Goal: Task Accomplishment & Management: Use online tool/utility

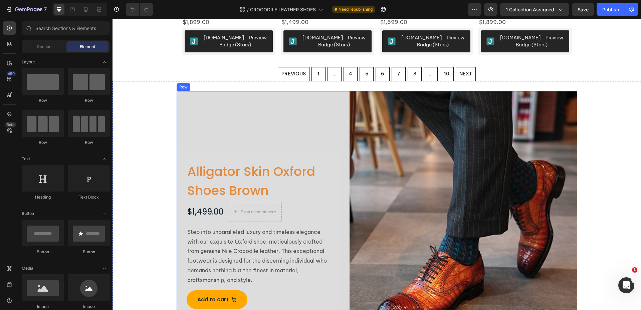
scroll to position [834, 0]
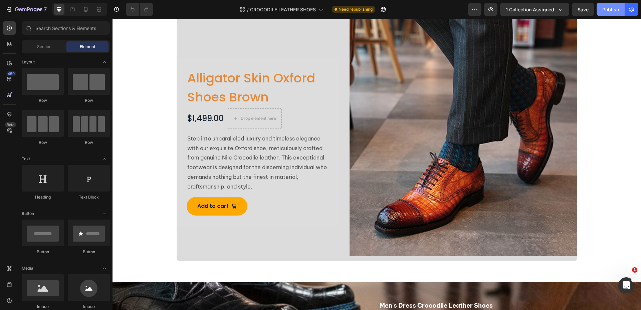
click at [612, 11] on div "Publish" at bounding box center [610, 9] width 17 height 7
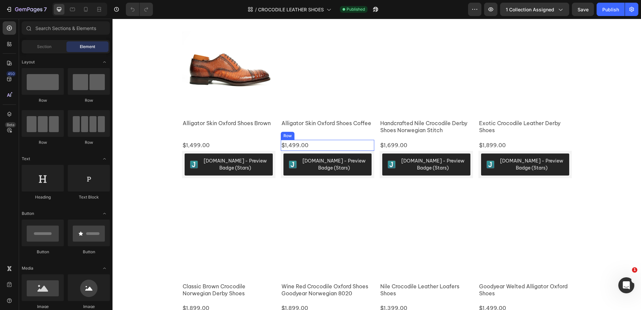
scroll to position [256, 0]
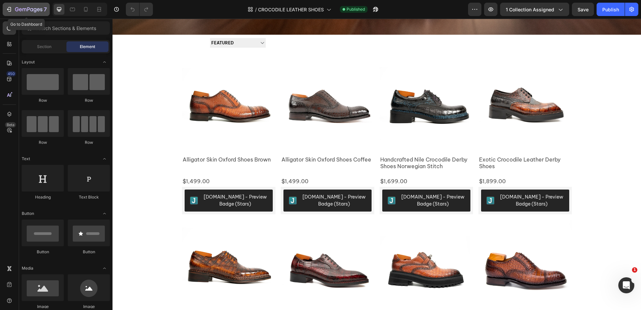
click at [18, 10] on icon "button" at bounding box center [17, 9] width 4 height 4
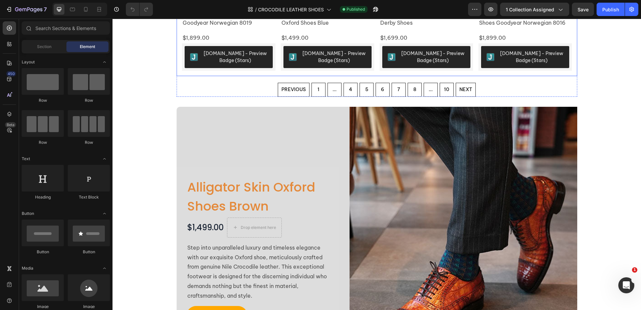
scroll to position [734, 0]
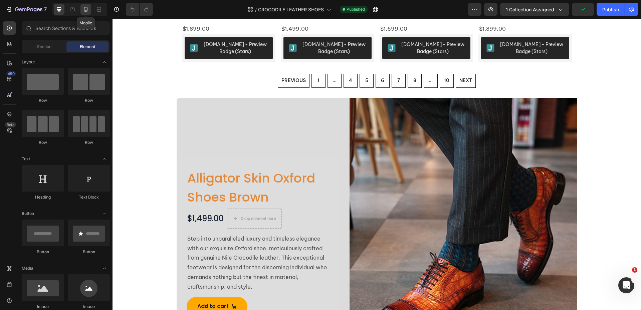
click at [87, 9] on icon at bounding box center [86, 9] width 4 height 5
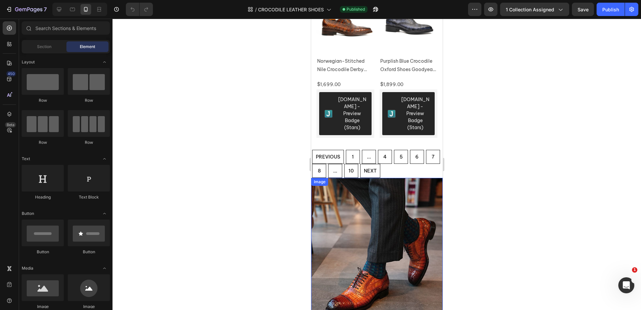
scroll to position [1068, 0]
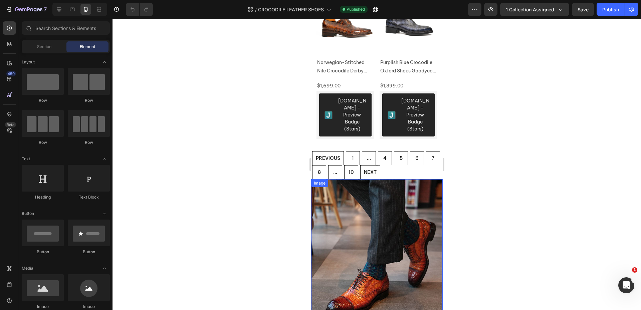
click at [409, 179] on img at bounding box center [376, 254] width 131 height 150
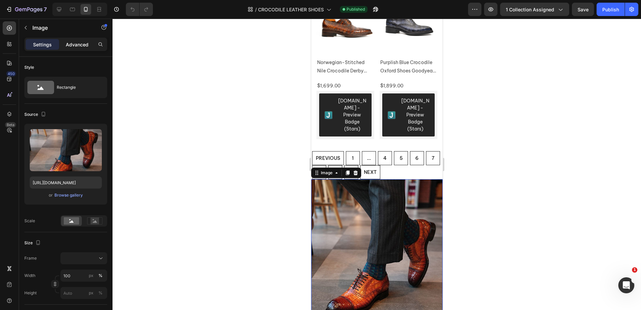
click at [72, 45] on p "Advanced" at bounding box center [77, 44] width 23 height 7
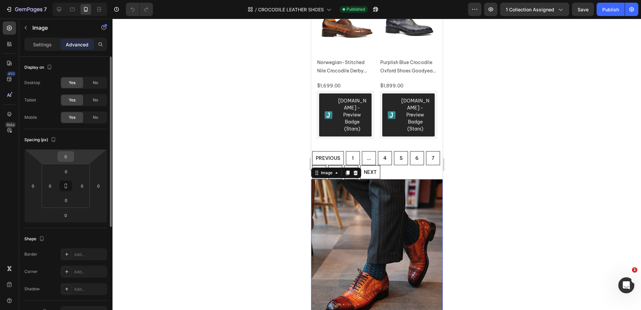
click at [67, 156] on input "0" at bounding box center [65, 157] width 13 height 10
type input "20"
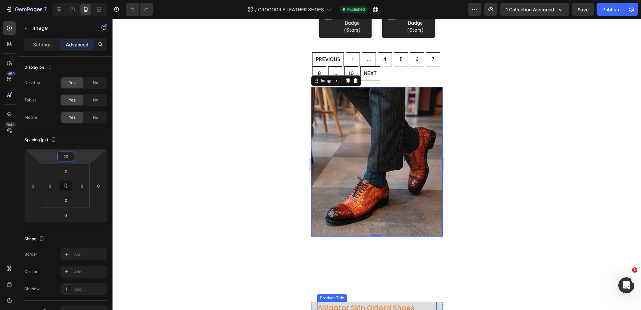
scroll to position [1168, 0]
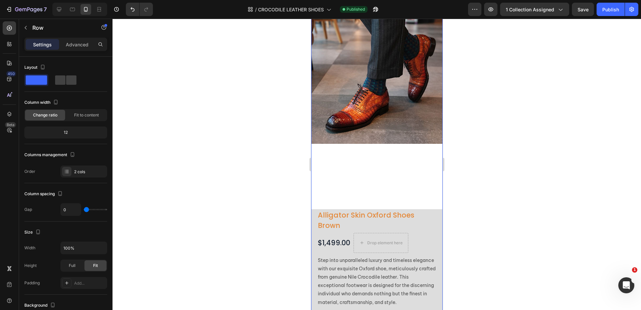
scroll to position [1201, 0]
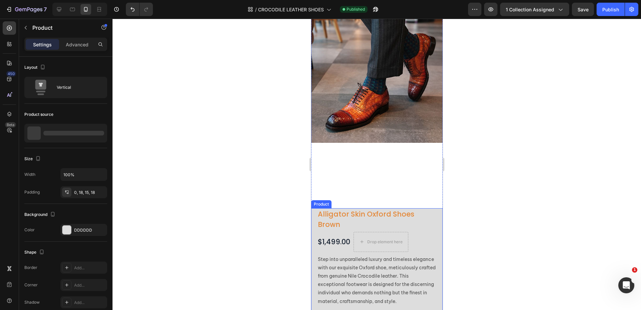
click at [432, 230] on div "Alligator Skin Oxford Shoes Brown Product Title $1,499.00 Product Price Product…" at bounding box center [376, 270] width 131 height 125
click at [77, 41] on p "Advanced" at bounding box center [77, 44] width 23 height 7
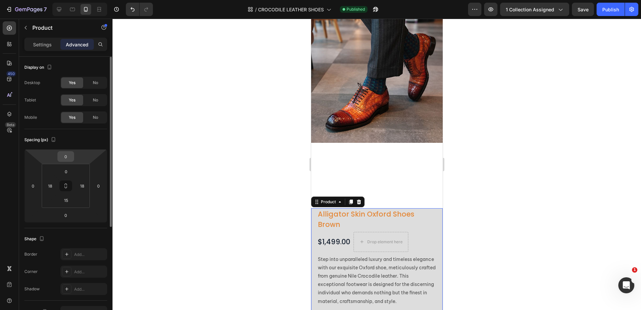
click at [67, 156] on input "0" at bounding box center [65, 157] width 13 height 10
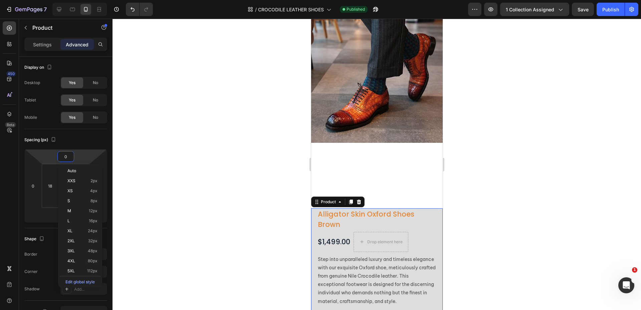
drag, startPoint x: 216, startPoint y: 176, endPoint x: 250, endPoint y: 168, distance: 34.5
click at [218, 176] on div at bounding box center [376, 164] width 528 height 291
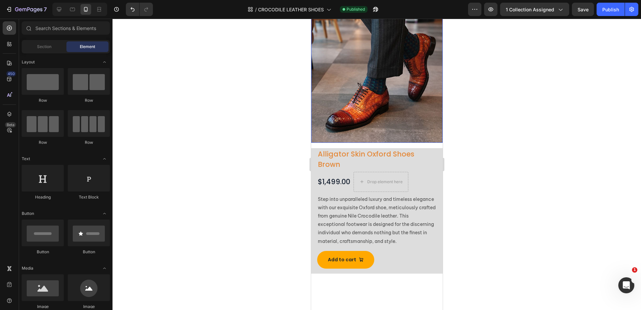
click at [425, 116] on img at bounding box center [376, 68] width 131 height 150
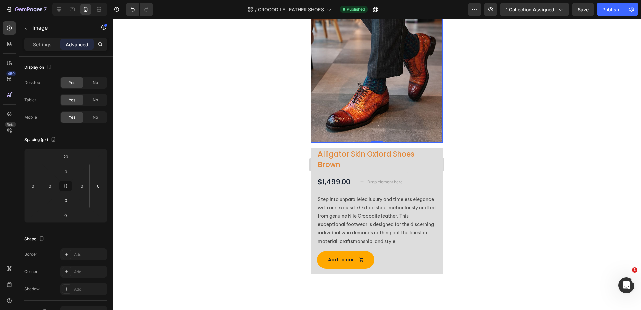
click at [277, 156] on div at bounding box center [376, 164] width 528 height 291
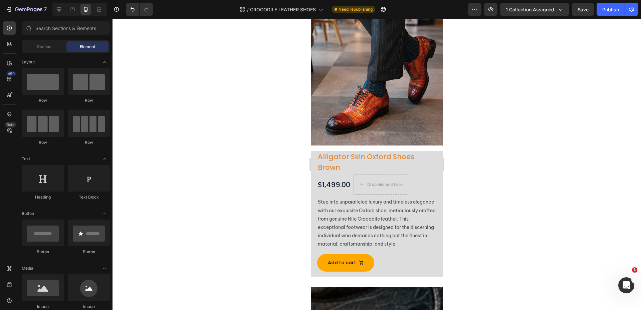
scroll to position [1199, 0]
drag, startPoint x: 439, startPoint y: 178, endPoint x: 755, endPoint y: 197, distance: 316.9
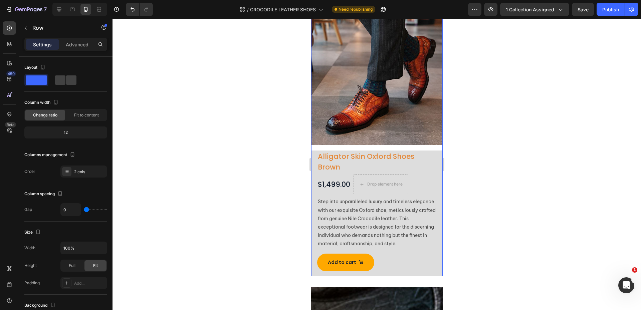
click at [413, 140] on div "Image Row" at bounding box center [376, 70] width 131 height 162
click at [80, 47] on p "Advanced" at bounding box center [77, 44] width 23 height 7
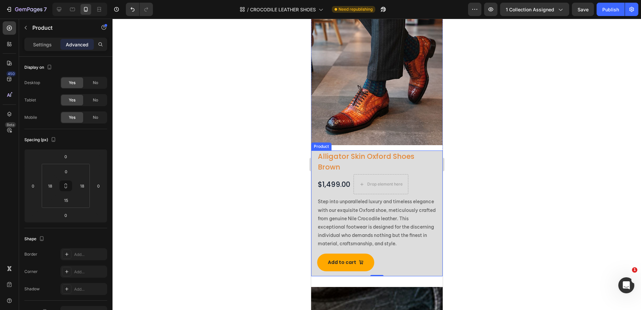
click at [432, 158] on div "Alligator Skin Oxford Shoes Brown Product Title $1,499.00 Product Price Product…" at bounding box center [376, 213] width 131 height 125
click at [70, 201] on input "15" at bounding box center [65, 200] width 13 height 10
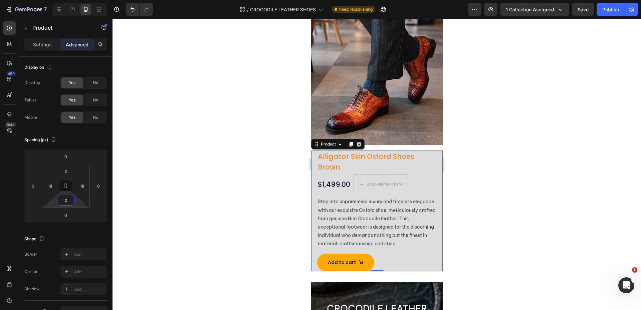
drag, startPoint x: 189, startPoint y: 202, endPoint x: 198, endPoint y: 202, distance: 9.0
click at [189, 202] on div at bounding box center [376, 164] width 528 height 291
click at [421, 133] on img at bounding box center [376, 71] width 131 height 150
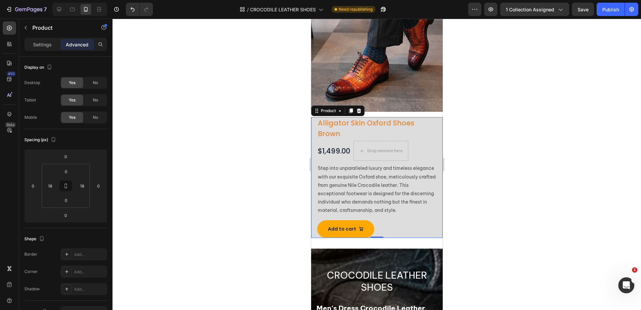
click at [434, 232] on div "Alligator Skin Oxford Shoes Brown Product Title $1,499.00 Product Price Product…" at bounding box center [376, 177] width 131 height 120
click at [39, 46] on p "Settings" at bounding box center [42, 44] width 19 height 7
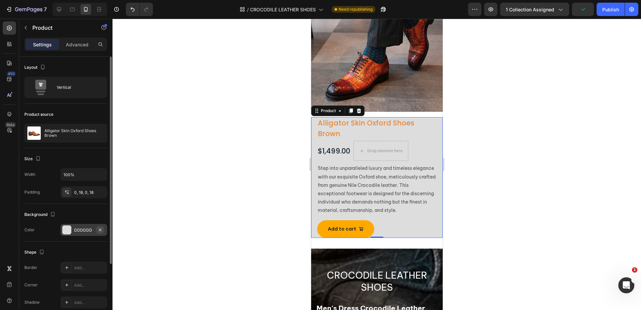
click at [101, 231] on icon "button" at bounding box center [99, 229] width 5 height 5
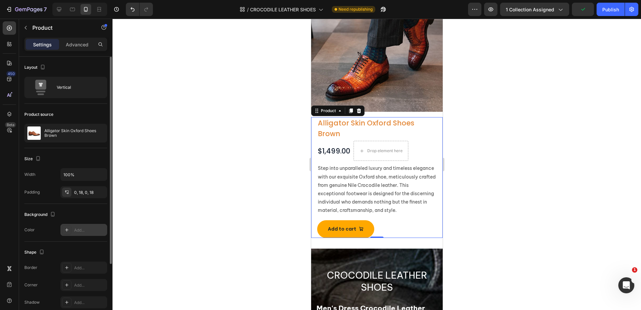
click at [231, 229] on div at bounding box center [376, 164] width 528 height 291
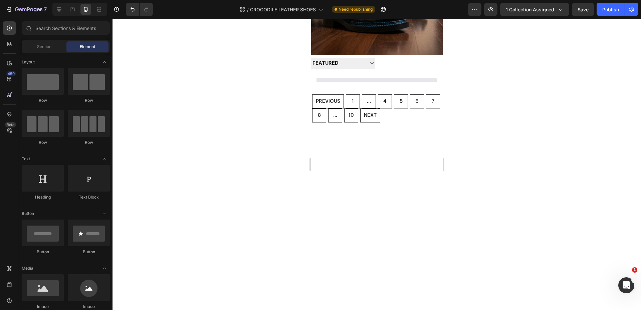
scroll to position [235, 0]
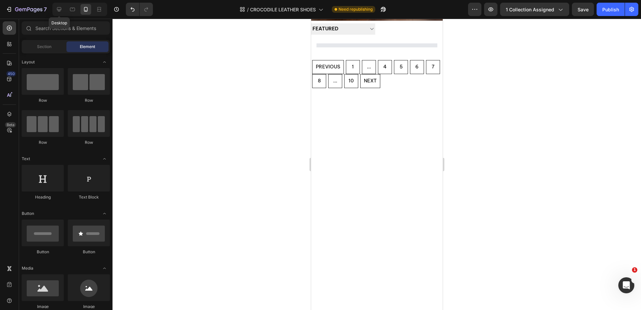
drag, startPoint x: 57, startPoint y: 11, endPoint x: 64, endPoint y: 16, distance: 8.5
click at [57, 11] on icon at bounding box center [59, 9] width 7 height 7
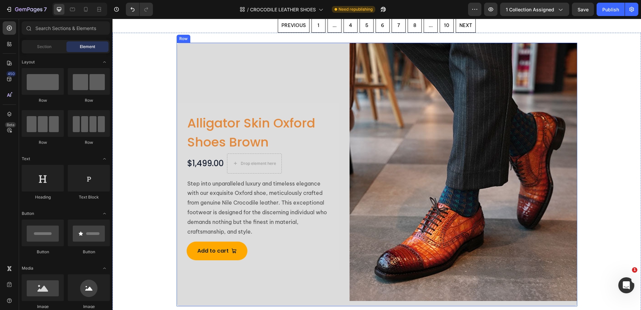
scroll to position [335, 0]
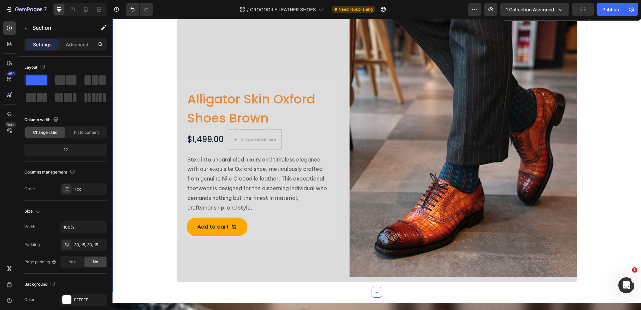
click at [146, 119] on div "Alligator Skin Oxford Shoes Brown Product Title $1,499.00 Product Price Product…" at bounding box center [376, 151] width 518 height 264
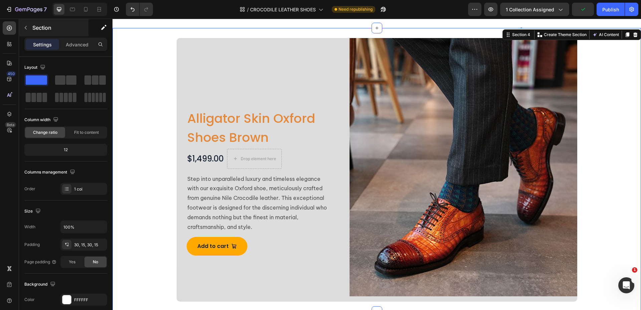
scroll to position [268, 0]
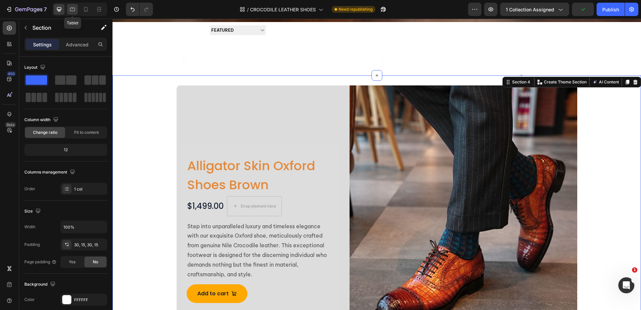
click at [74, 10] on icon at bounding box center [72, 9] width 7 height 7
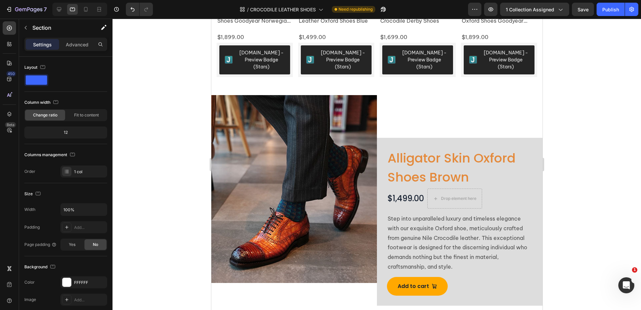
scroll to position [701, 0]
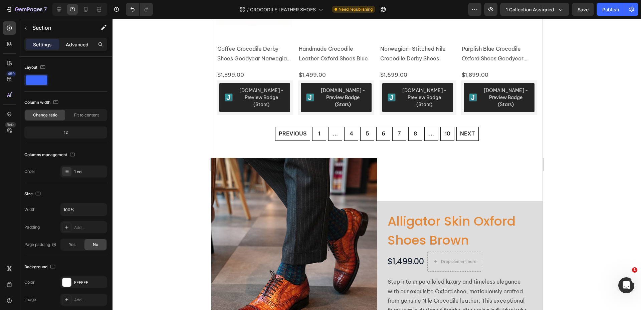
click at [78, 42] on p "Advanced" at bounding box center [77, 44] width 23 height 7
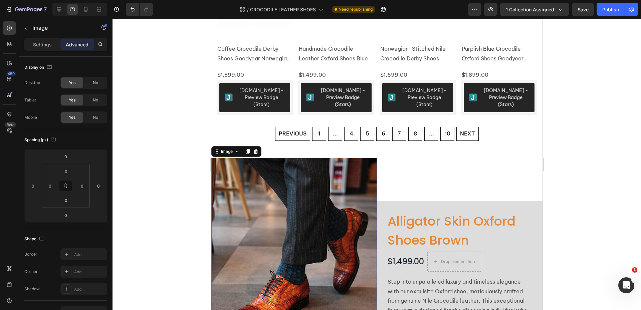
click at [363, 158] on img at bounding box center [294, 252] width 166 height 188
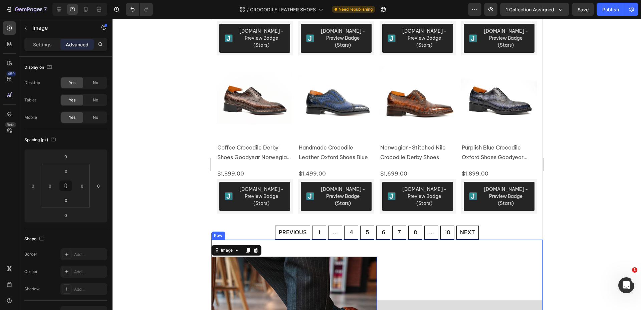
scroll to position [601, 0]
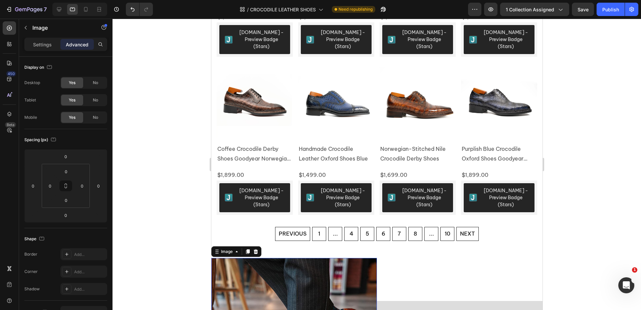
click at [613, 133] on div at bounding box center [376, 164] width 528 height 291
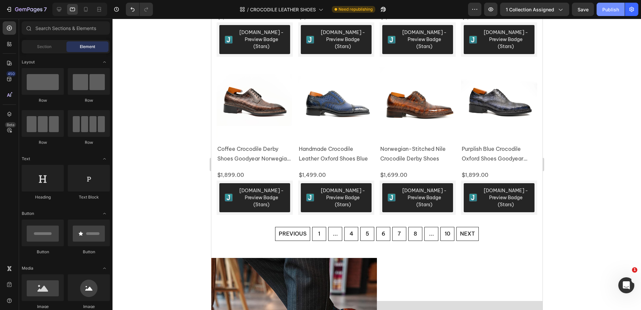
click at [612, 8] on div "Publish" at bounding box center [610, 9] width 17 height 7
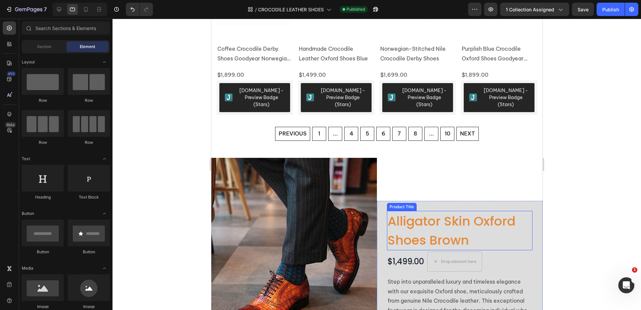
scroll to position [734, 0]
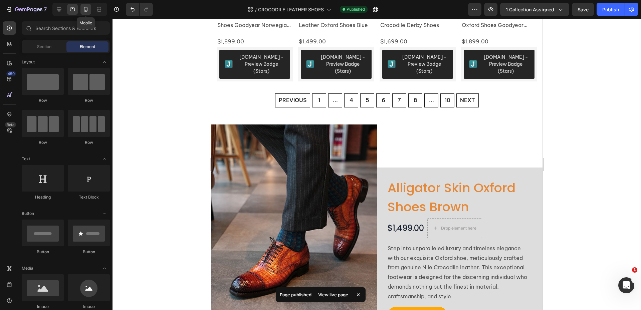
click at [86, 12] on icon at bounding box center [85, 9] width 7 height 7
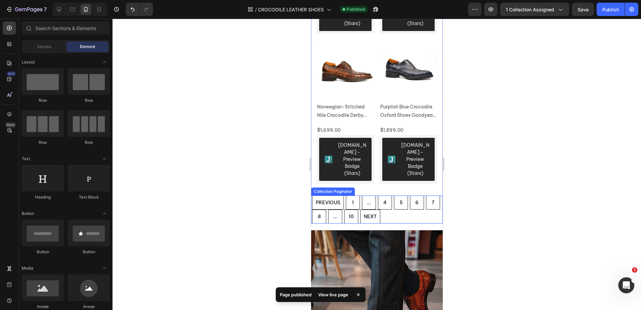
scroll to position [1135, 0]
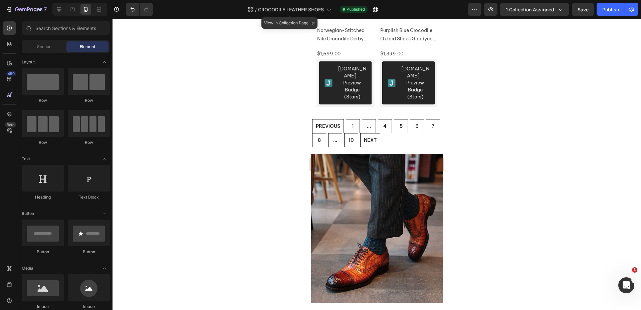
drag, startPoint x: 323, startPoint y: 8, endPoint x: 324, endPoint y: 16, distance: 8.5
click at [323, 8] on span "CROCODILE LEATHER SHOES" at bounding box center [291, 9] width 66 height 7
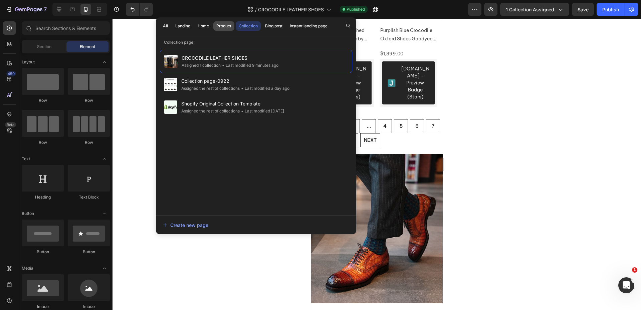
click at [222, 27] on div "Product" at bounding box center [223, 26] width 15 height 6
click at [221, 26] on div "Product" at bounding box center [223, 26] width 15 height 6
click at [167, 23] on div "All" at bounding box center [165, 26] width 5 height 6
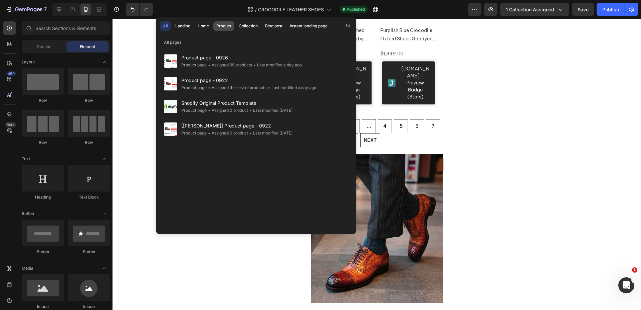
click at [223, 25] on div "Product" at bounding box center [223, 26] width 15 height 6
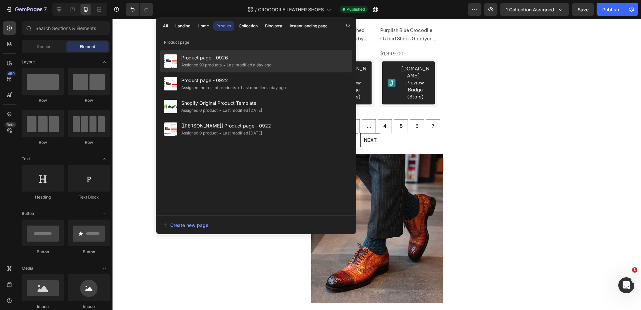
click at [259, 63] on div "• Last modified a day ago" at bounding box center [247, 65] width 50 height 7
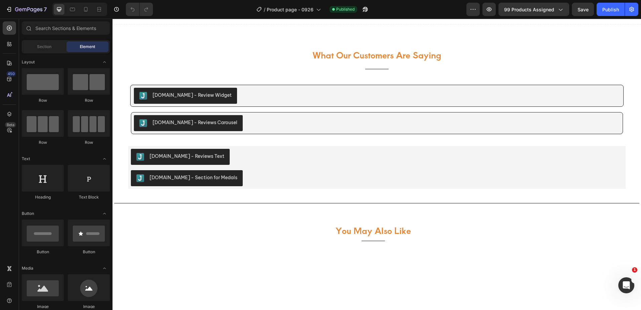
scroll to position [601, 0]
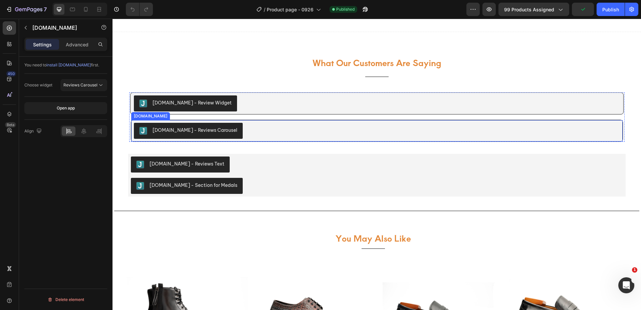
click at [324, 130] on div "[DOMAIN_NAME] - Reviews Carousel" at bounding box center [377, 131] width 486 height 16
click at [87, 9] on icon at bounding box center [86, 9] width 4 height 5
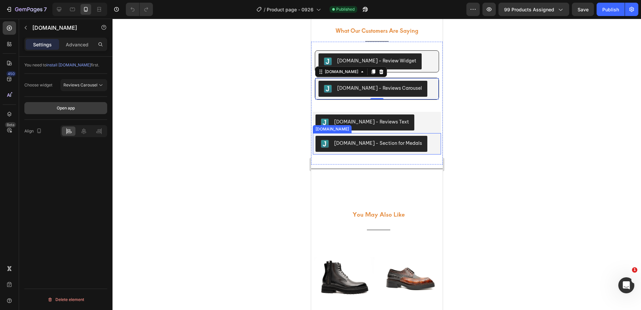
scroll to position [1035, 0]
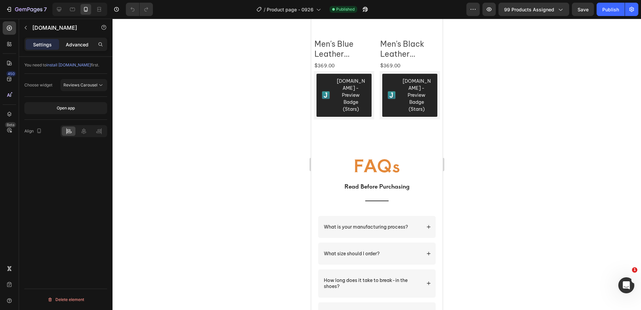
drag, startPoint x: 73, startPoint y: 42, endPoint x: 73, endPoint y: 45, distance: 3.7
click at [73, 42] on p "Advanced" at bounding box center [77, 44] width 23 height 7
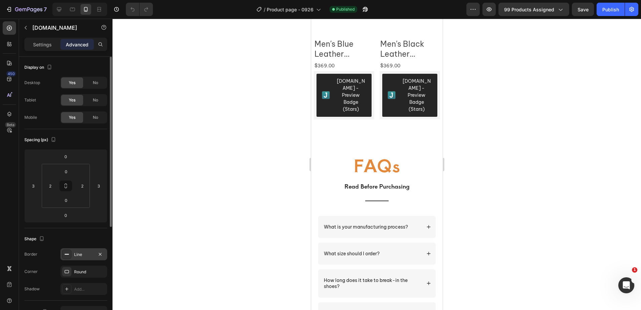
scroll to position [100, 0]
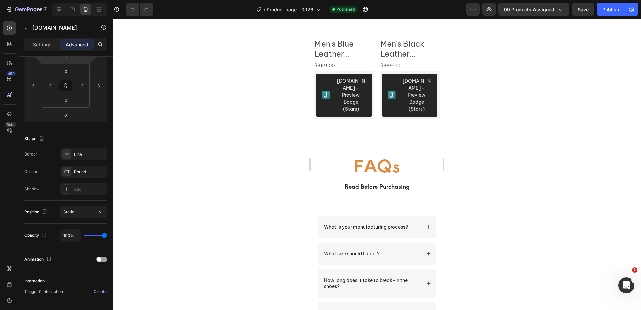
drag, startPoint x: 100, startPoint y: 156, endPoint x: 135, endPoint y: 159, distance: 34.5
click at [0, 0] on icon "button" at bounding box center [0, 0] width 0 height 0
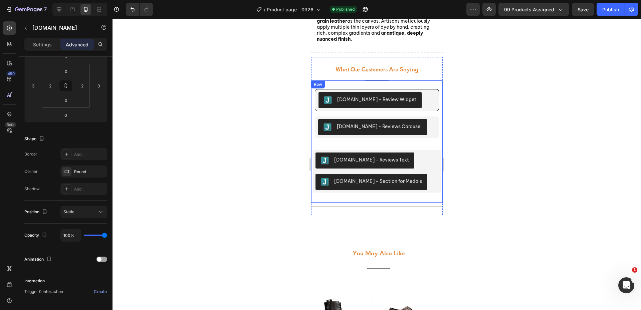
scroll to position [568, 0]
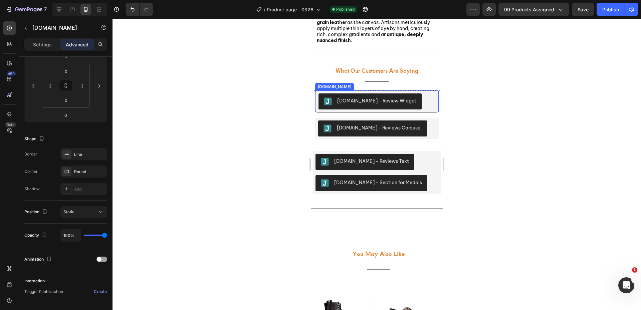
click at [429, 103] on div "[DOMAIN_NAME] - Review Widget" at bounding box center [376, 101] width 117 height 16
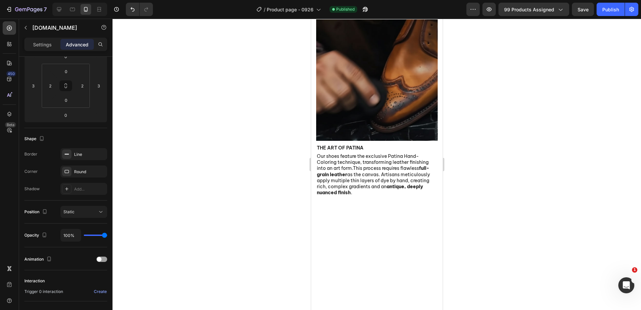
scroll to position [535, 0]
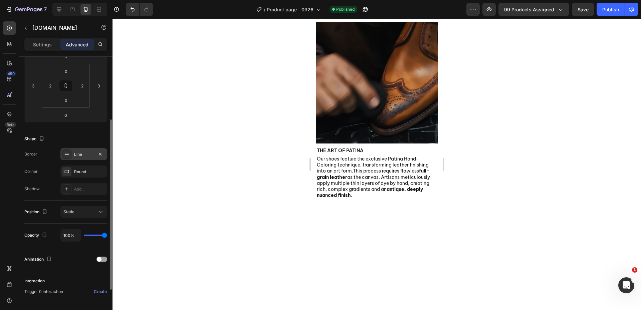
drag, startPoint x: 98, startPoint y: 155, endPoint x: 106, endPoint y: 155, distance: 8.0
click at [98, 155] on icon "button" at bounding box center [99, 154] width 5 height 5
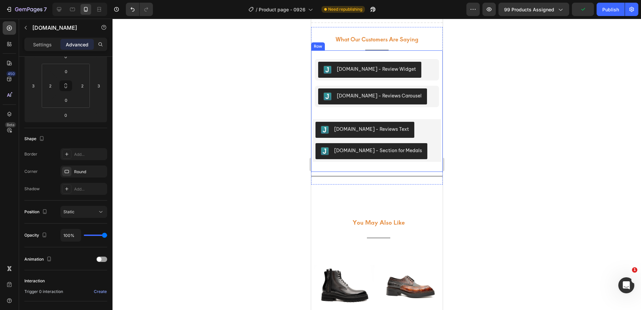
scroll to position [1035, 0]
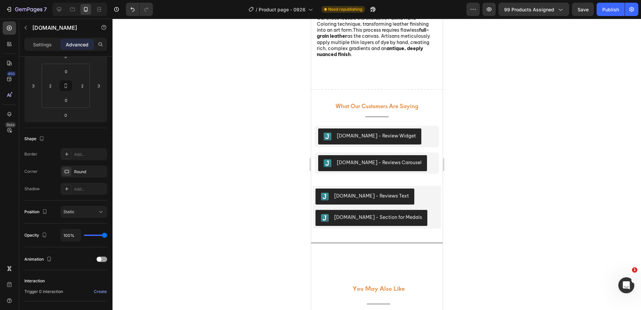
click at [229, 157] on div at bounding box center [376, 164] width 528 height 291
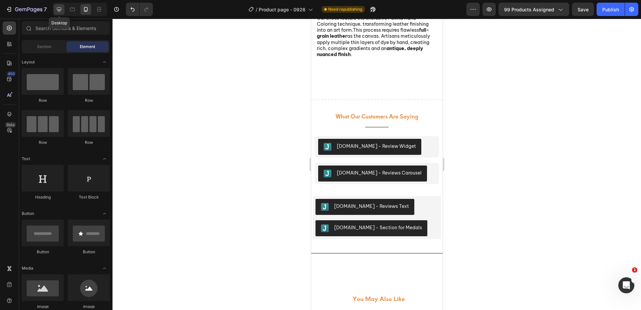
click at [59, 11] on icon at bounding box center [59, 9] width 4 height 4
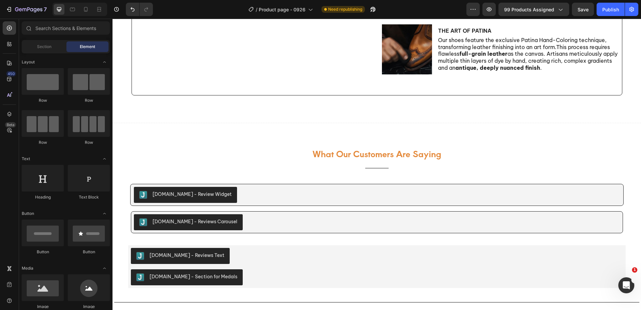
scroll to position [503, 0]
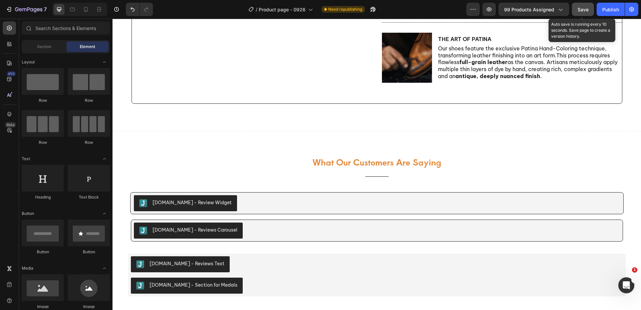
click at [579, 10] on span "Save" at bounding box center [582, 10] width 11 height 6
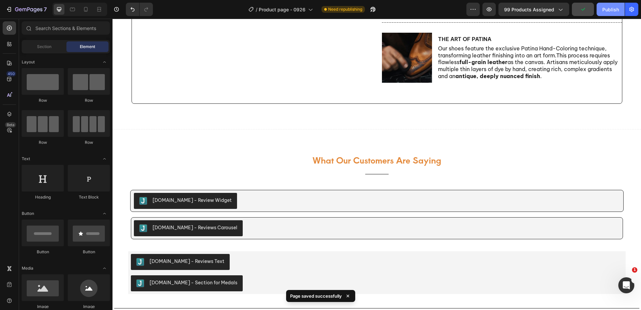
click at [608, 10] on div "Publish" at bounding box center [610, 9] width 17 height 7
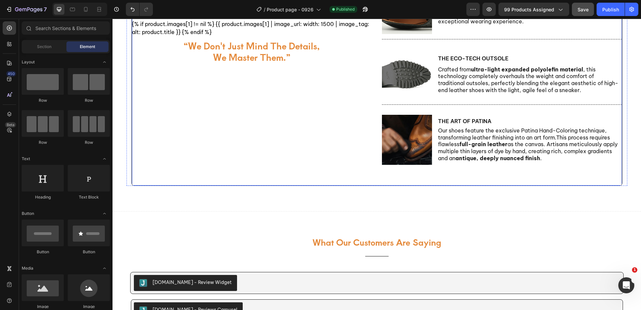
scroll to position [403, 0]
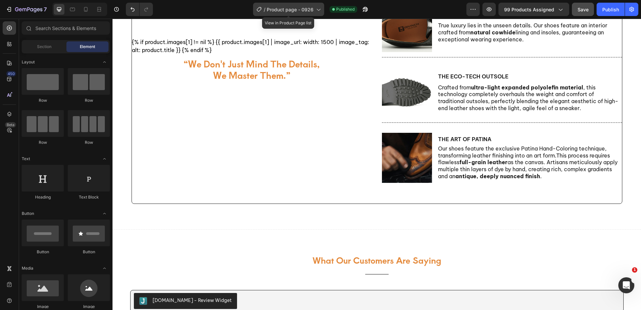
click at [308, 7] on span "Product page - 0926" at bounding box center [290, 9] width 47 height 7
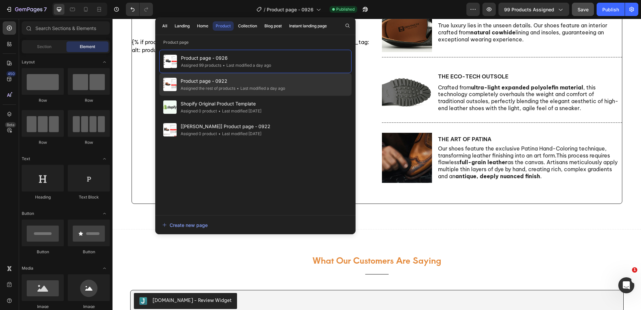
click at [247, 88] on div "• Last modified a day ago" at bounding box center [260, 88] width 50 height 7
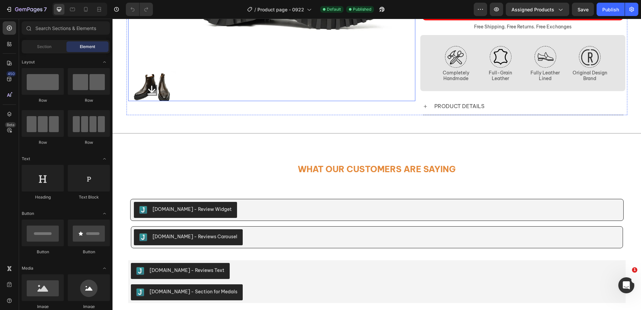
scroll to position [234, 0]
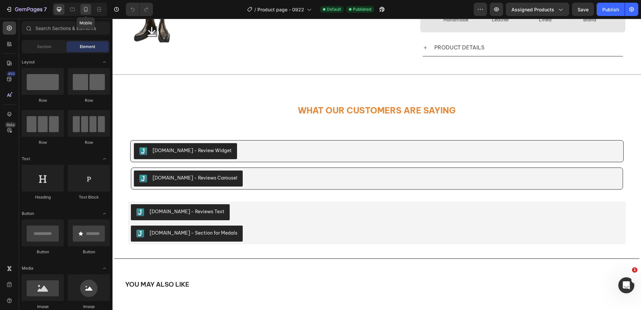
click at [90, 12] on div at bounding box center [85, 9] width 11 height 11
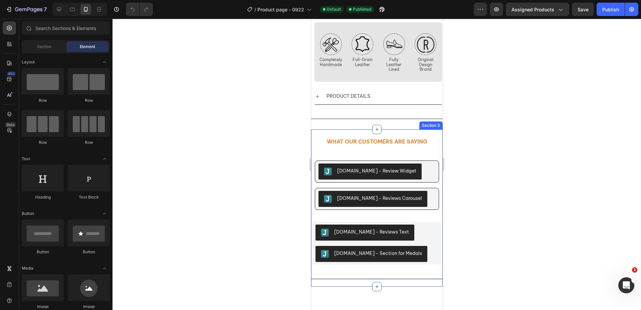
scroll to position [434, 0]
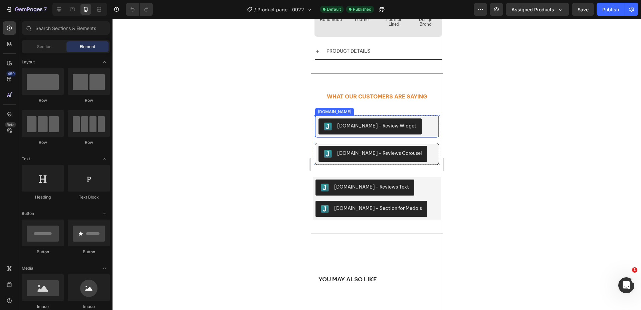
click at [426, 120] on div "[DOMAIN_NAME] - Review Widget" at bounding box center [376, 126] width 117 height 16
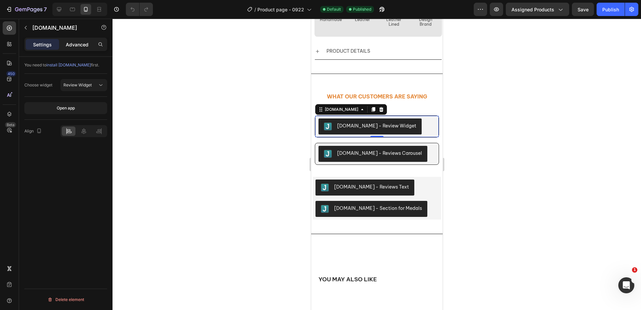
click at [67, 43] on p "Advanced" at bounding box center [77, 44] width 23 height 7
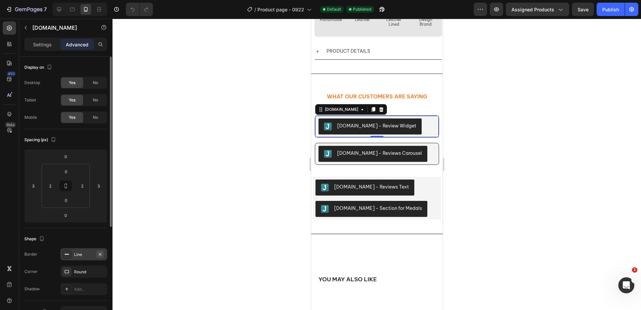
click at [99, 253] on icon "button" at bounding box center [99, 254] width 5 height 5
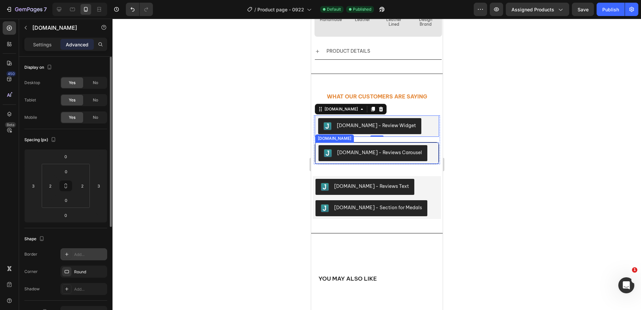
click at [425, 145] on div "[DOMAIN_NAME] - Reviews Carousel" at bounding box center [376, 153] width 117 height 16
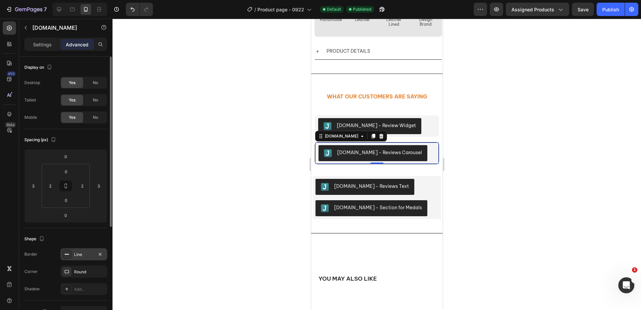
drag, startPoint x: 100, startPoint y: 252, endPoint x: 104, endPoint y: 251, distance: 4.2
click at [100, 252] on icon "button" at bounding box center [99, 254] width 5 height 5
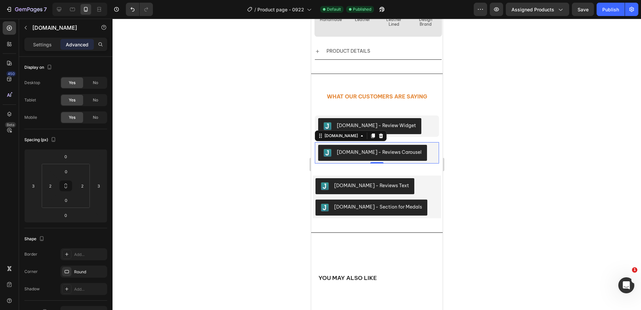
click at [249, 195] on div at bounding box center [376, 164] width 528 height 291
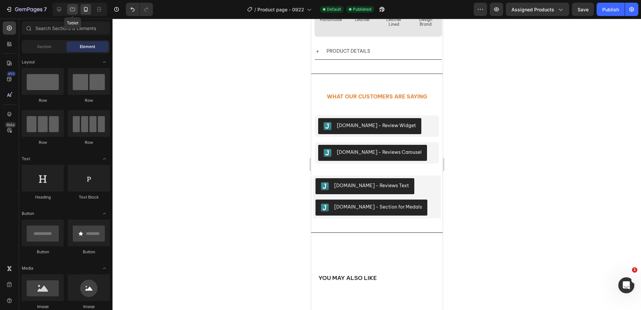
click at [70, 12] on icon at bounding box center [72, 9] width 7 height 7
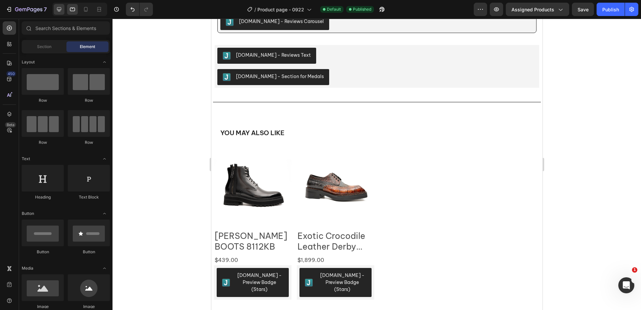
scroll to position [460, 0]
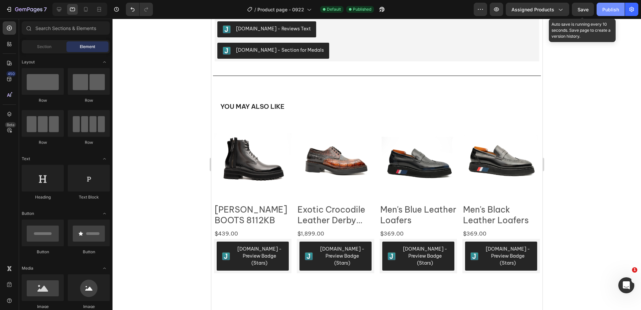
drag, startPoint x: 585, startPoint y: 7, endPoint x: 599, endPoint y: 9, distance: 14.5
click at [585, 7] on span "Save" at bounding box center [582, 10] width 11 height 6
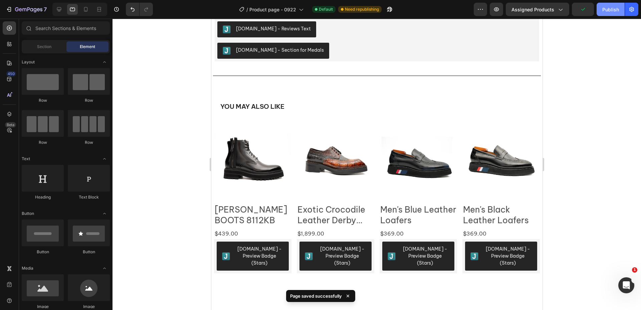
click at [611, 10] on div "Publish" at bounding box center [610, 9] width 17 height 7
